Goal: Use online tool/utility: Utilize a website feature to perform a specific function

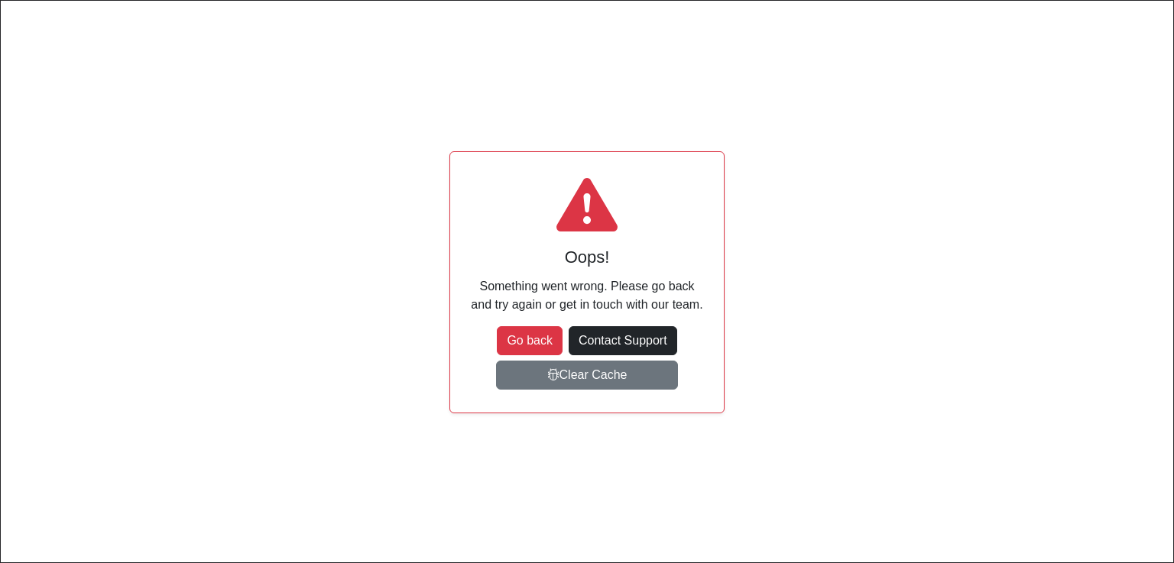
type input "**"
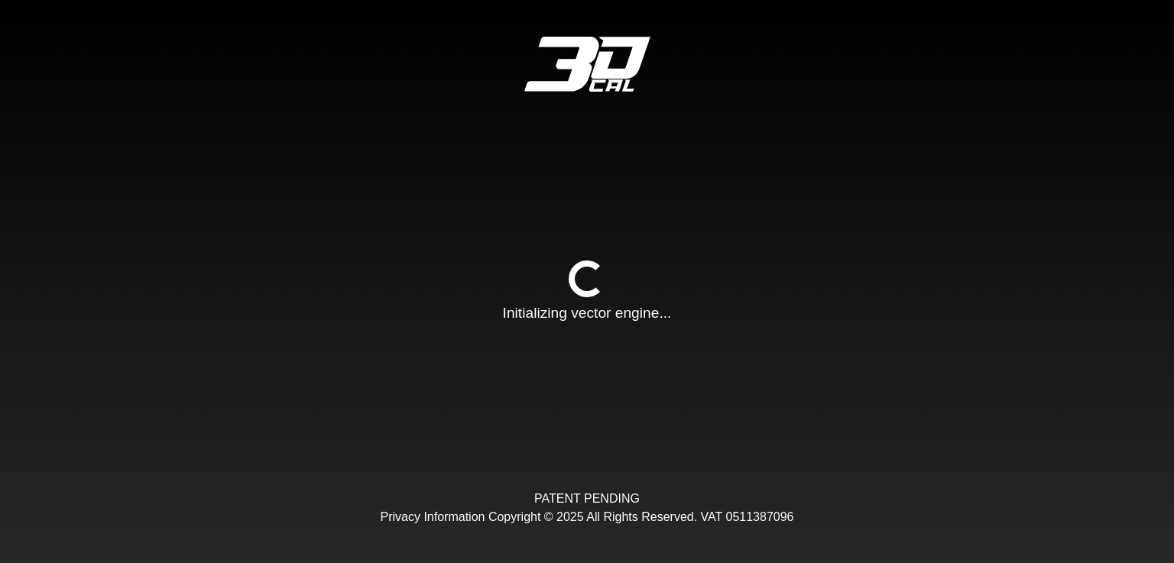
type input "**"
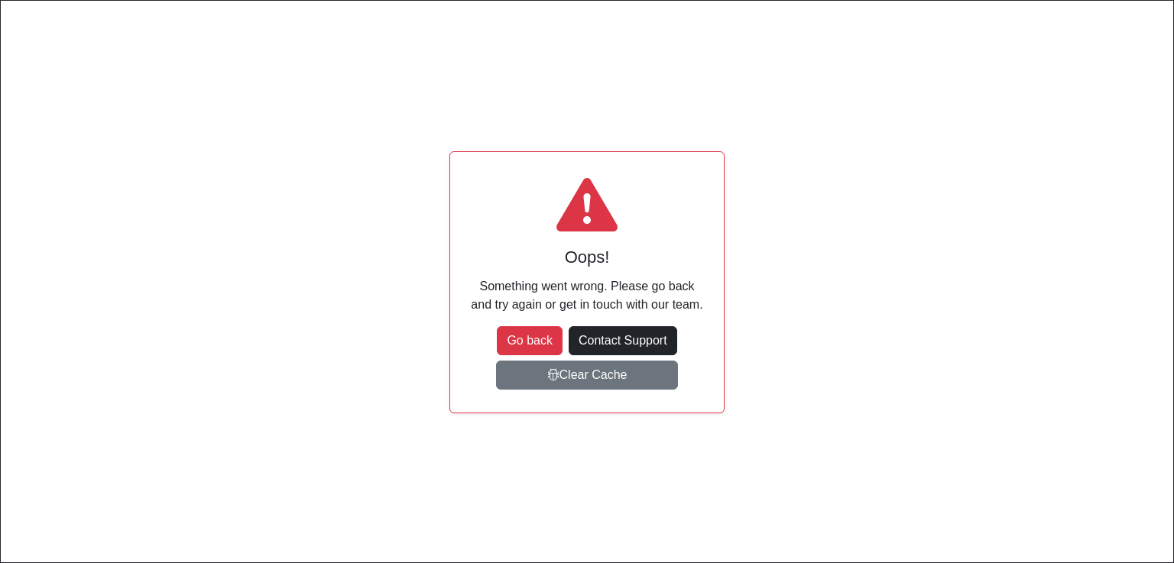
scroll to position [128, 190]
click at [555, 340] on button "Go back" at bounding box center [530, 340] width 66 height 29
